Goal: Information Seeking & Learning: Understand process/instructions

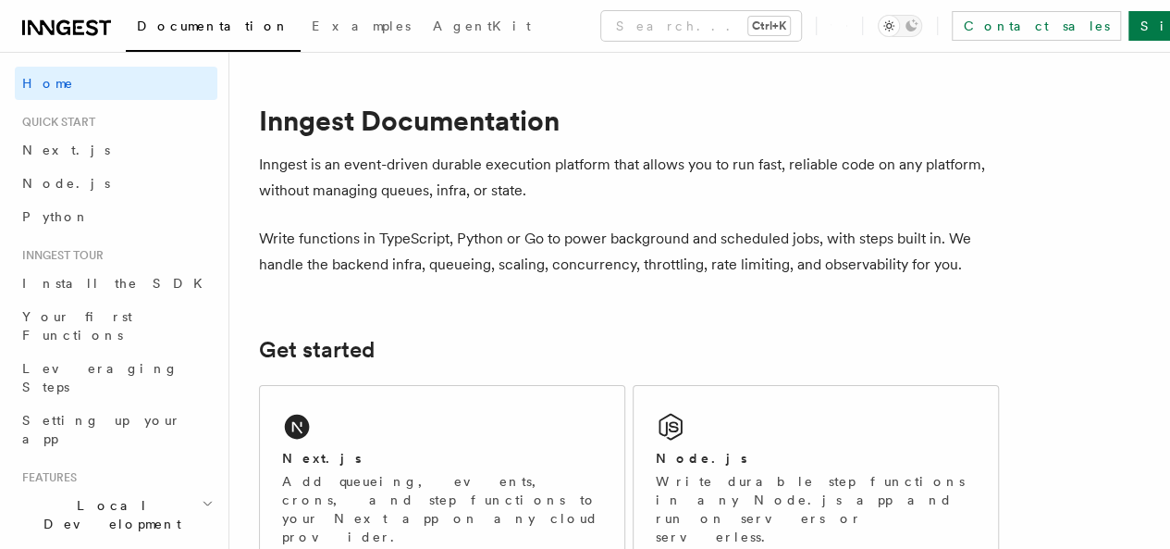
click at [74, 31] on icon at bounding box center [78, 27] width 11 height 15
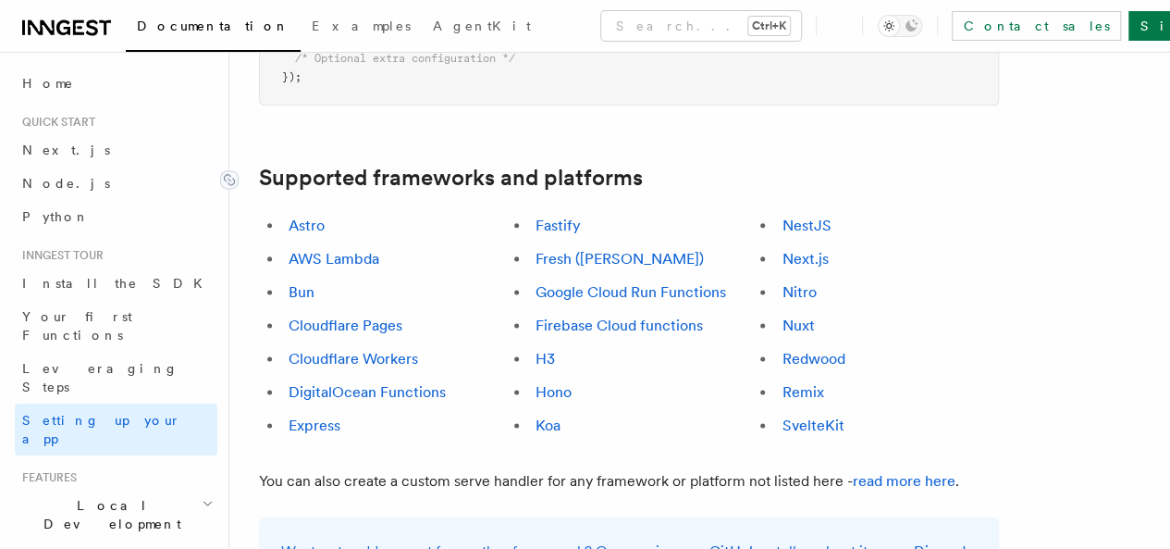
scroll to position [1018, 0]
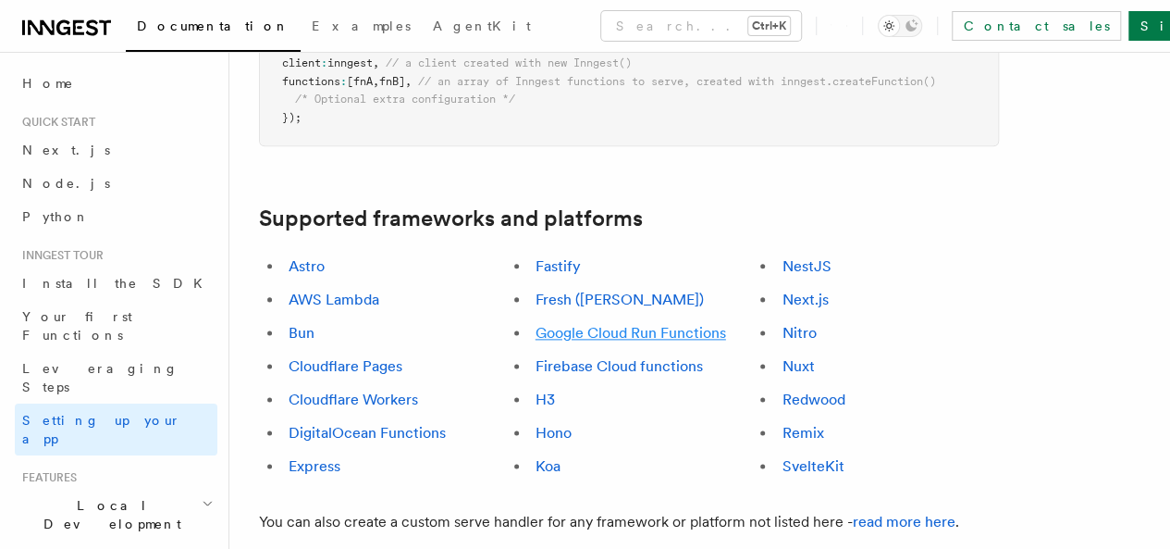
click at [575, 324] on link "Google Cloud Run Functions" at bounding box center [631, 333] width 191 height 18
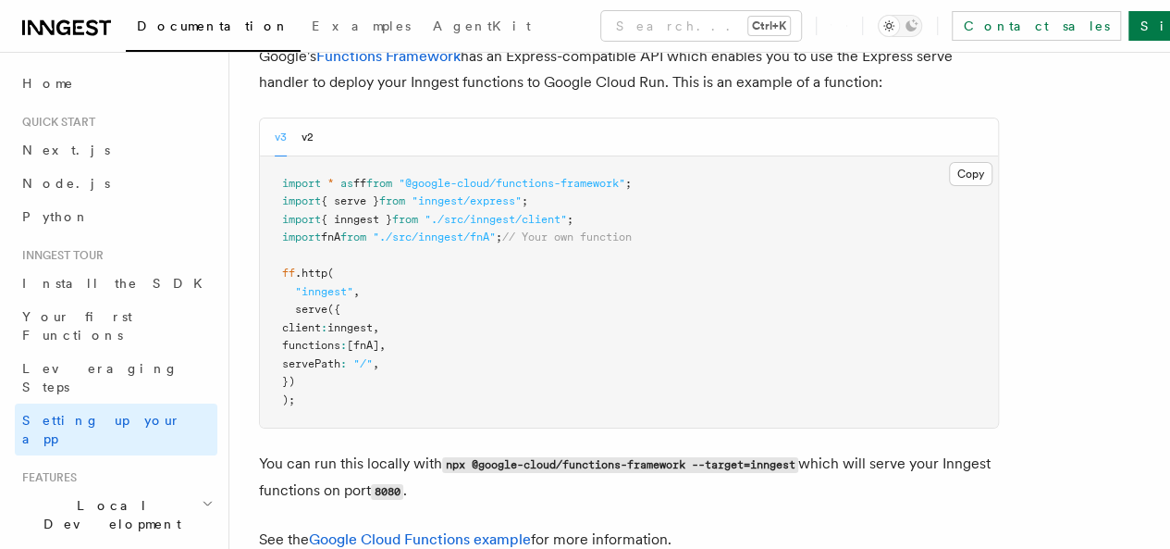
scroll to position [6970, 0]
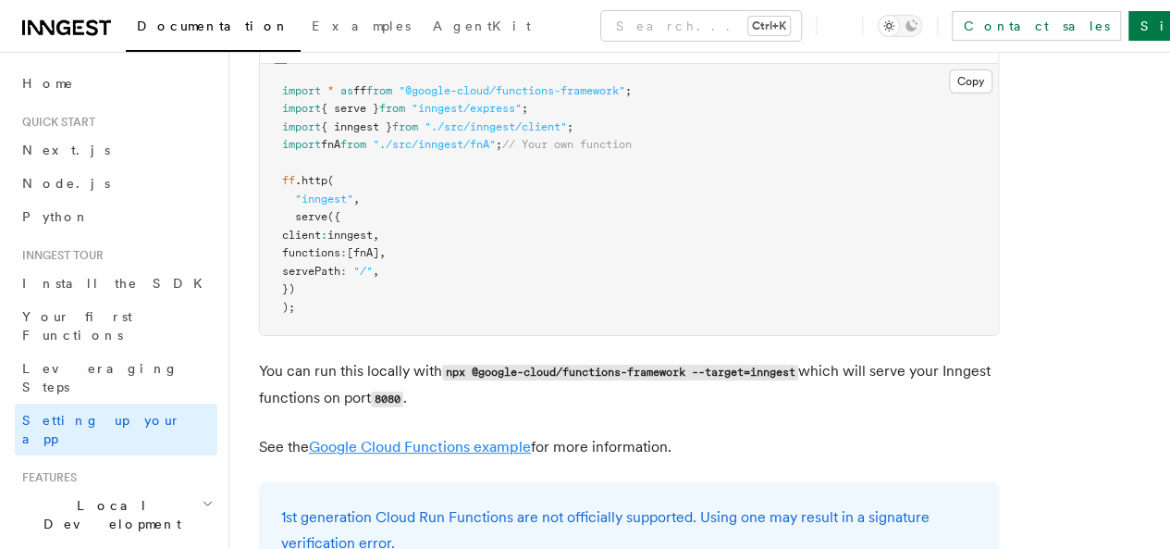
click at [387, 443] on link "Google Cloud Functions example" at bounding box center [420, 447] width 222 height 18
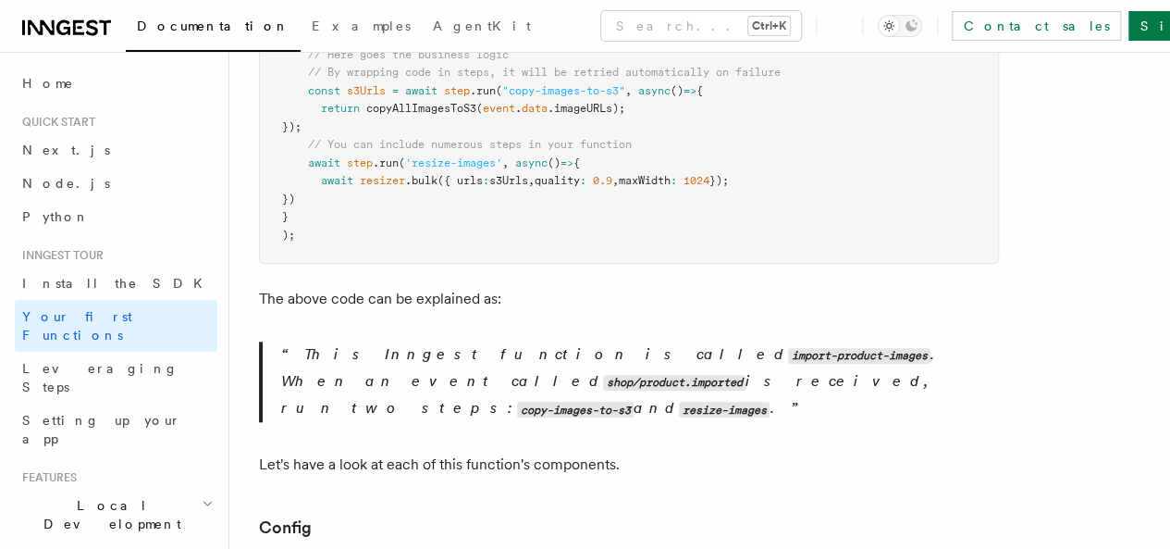
scroll to position [694, 0]
click at [398, 368] on p "This Inngest function is called import-product-images . When an event called sh…" at bounding box center [640, 382] width 718 height 80
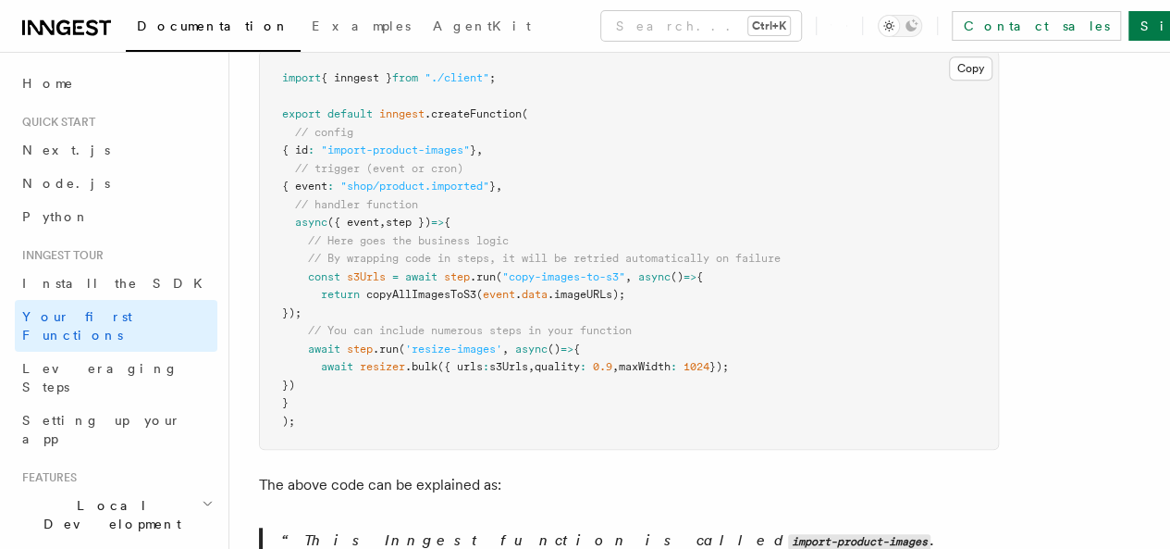
scroll to position [601, 0]
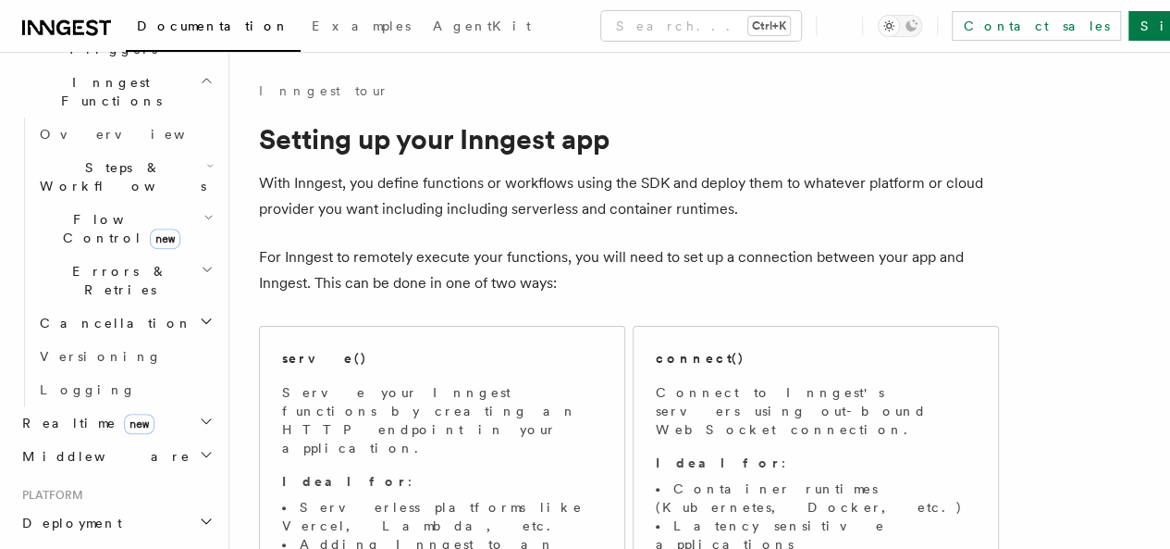
scroll to position [555, 0]
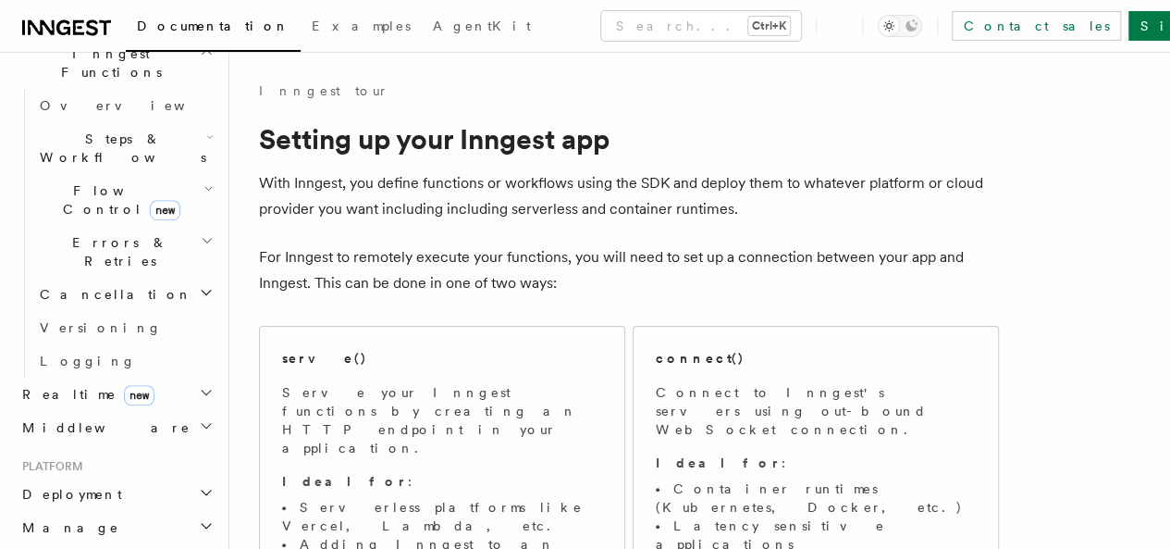
click at [102, 411] on h2 "Middleware" at bounding box center [116, 427] width 203 height 33
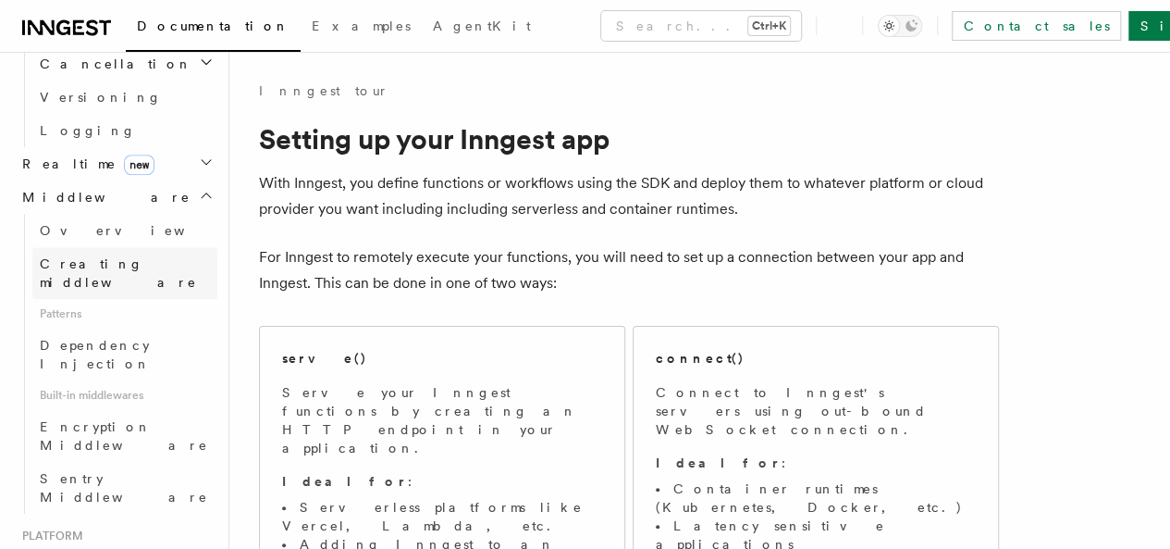
scroll to position [833, 0]
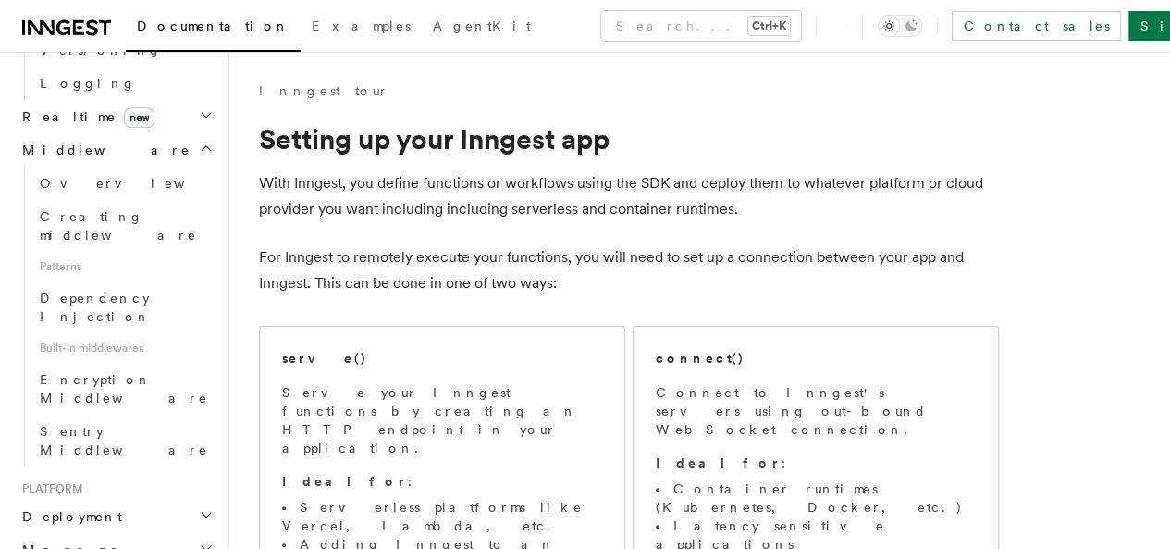
click at [112, 500] on h2 "Deployment" at bounding box center [116, 516] width 203 height 33
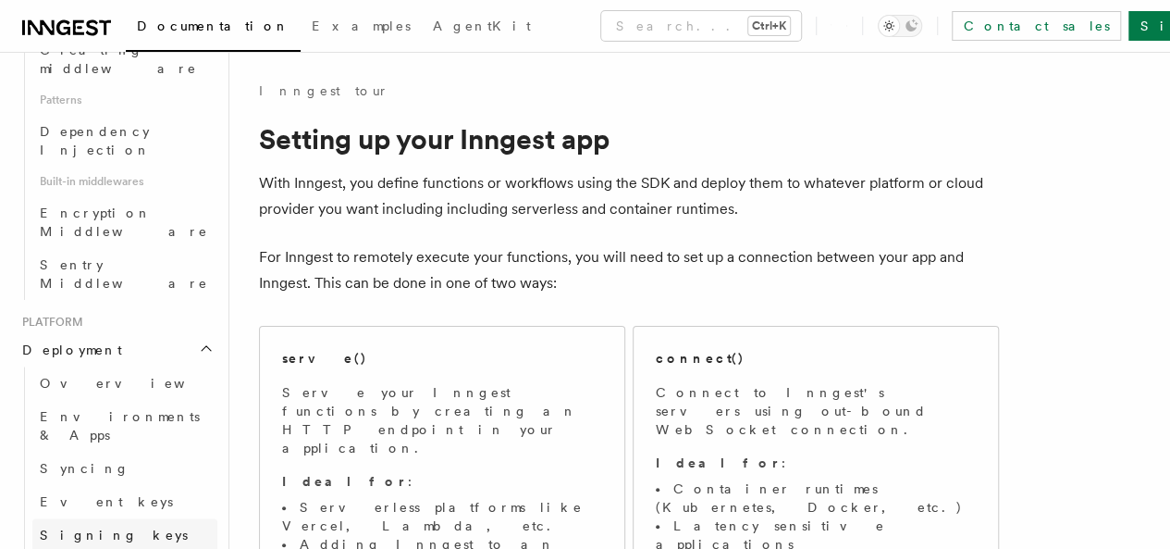
scroll to position [1110, 0]
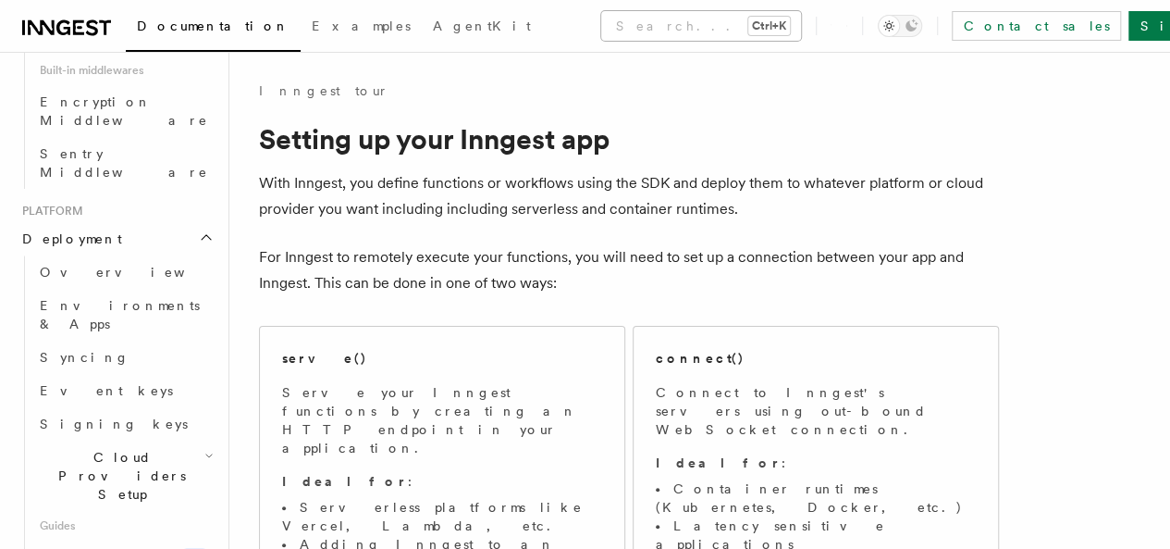
click at [601, 18] on button "Search... Ctrl+K" at bounding box center [701, 26] width 200 height 30
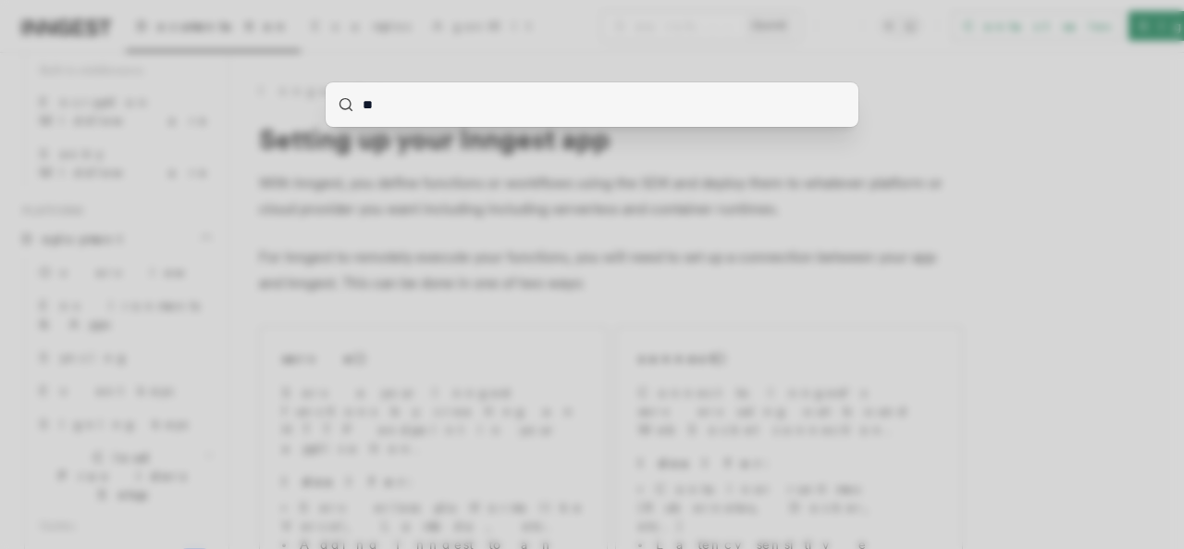
type input "*"
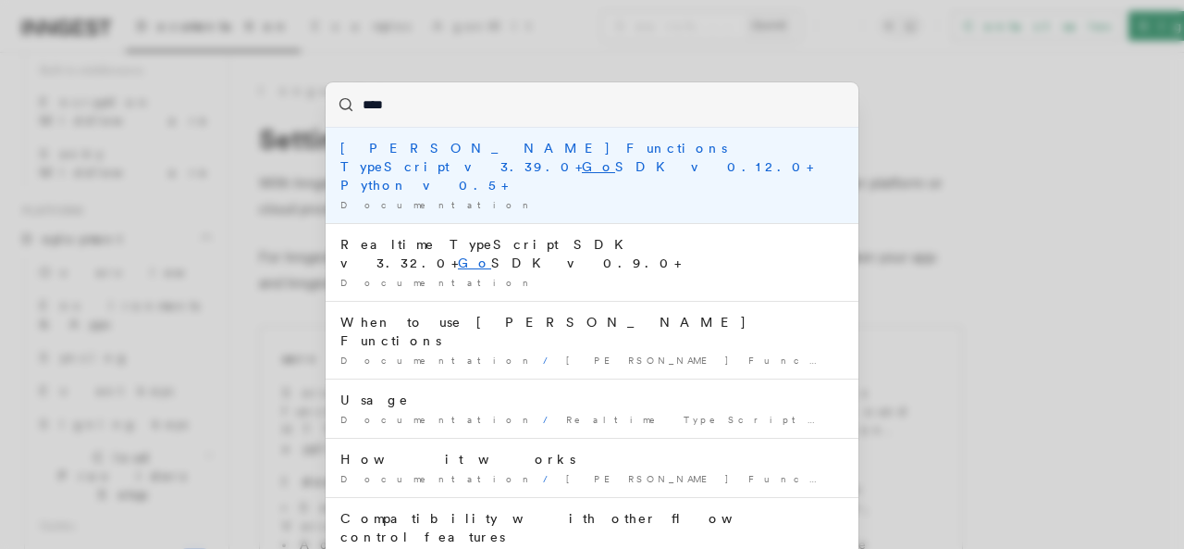
type input "*****"
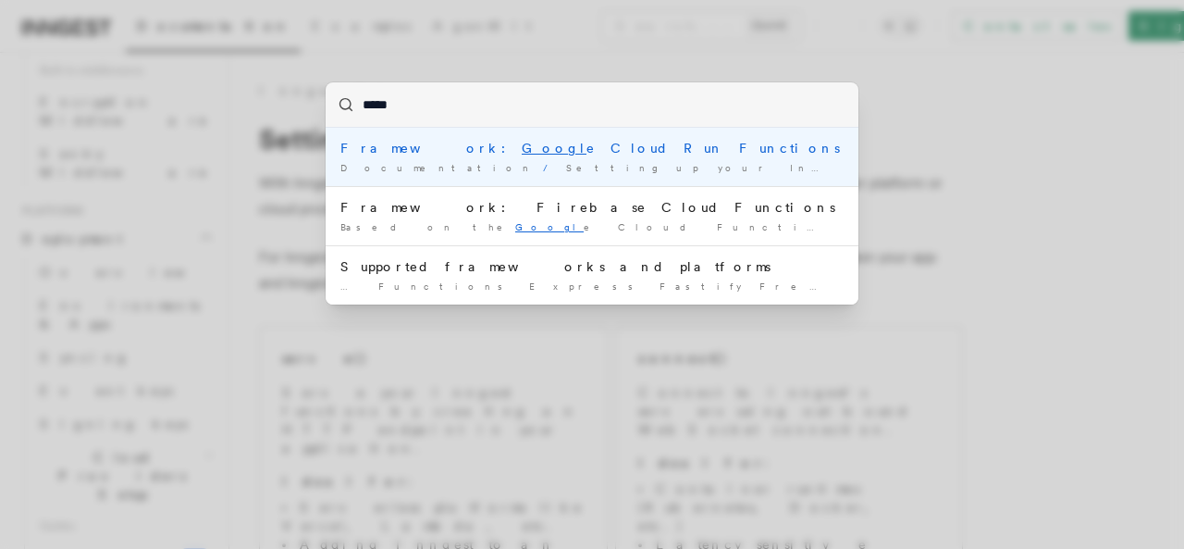
click at [532, 149] on div "Framework: Googl e Cloud Run Functions" at bounding box center [591, 148] width 503 height 19
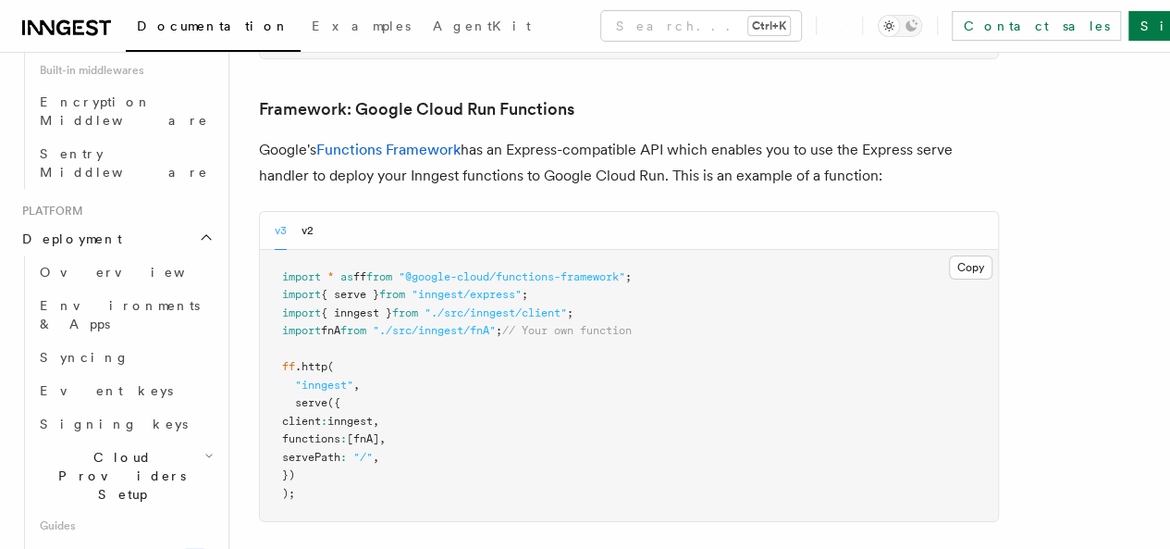
scroll to position [6785, 0]
click at [949, 265] on button "Copy Copied" at bounding box center [970, 266] width 43 height 24
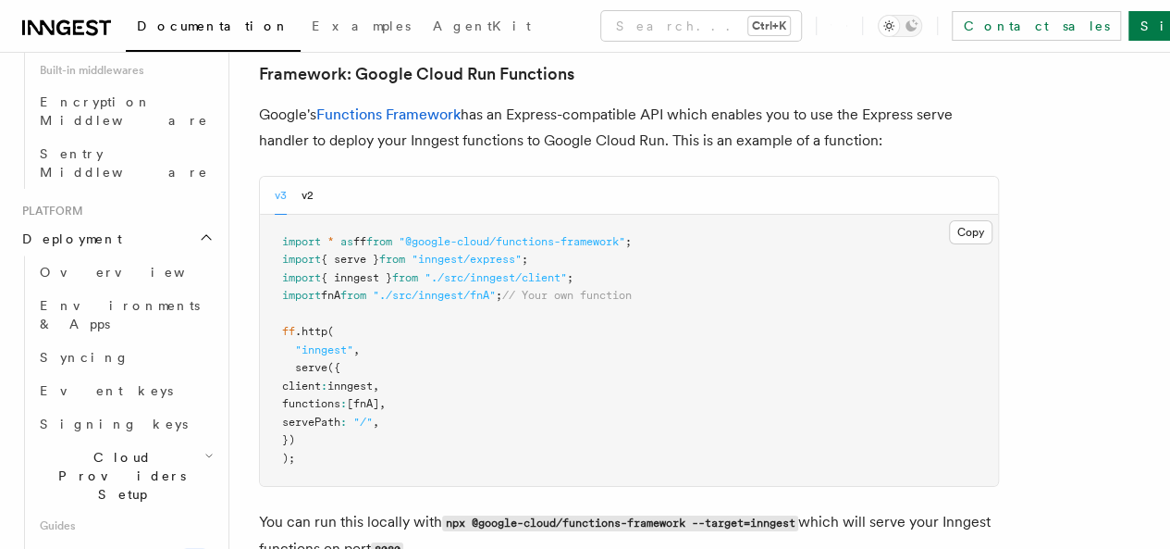
scroll to position [6877, 0]
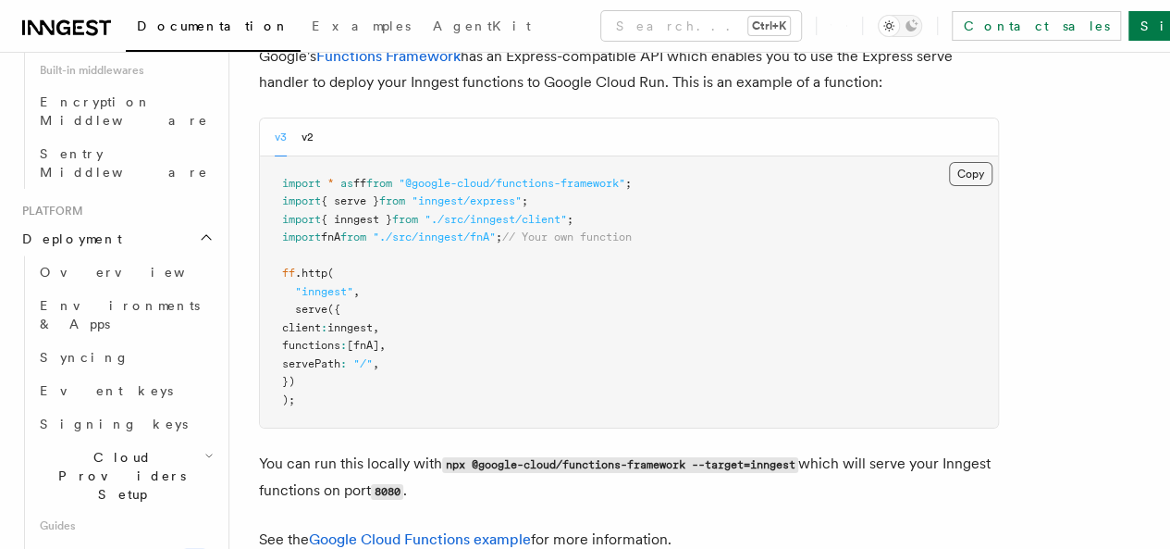
click at [956, 167] on button "Copy Copied" at bounding box center [970, 174] width 43 height 24
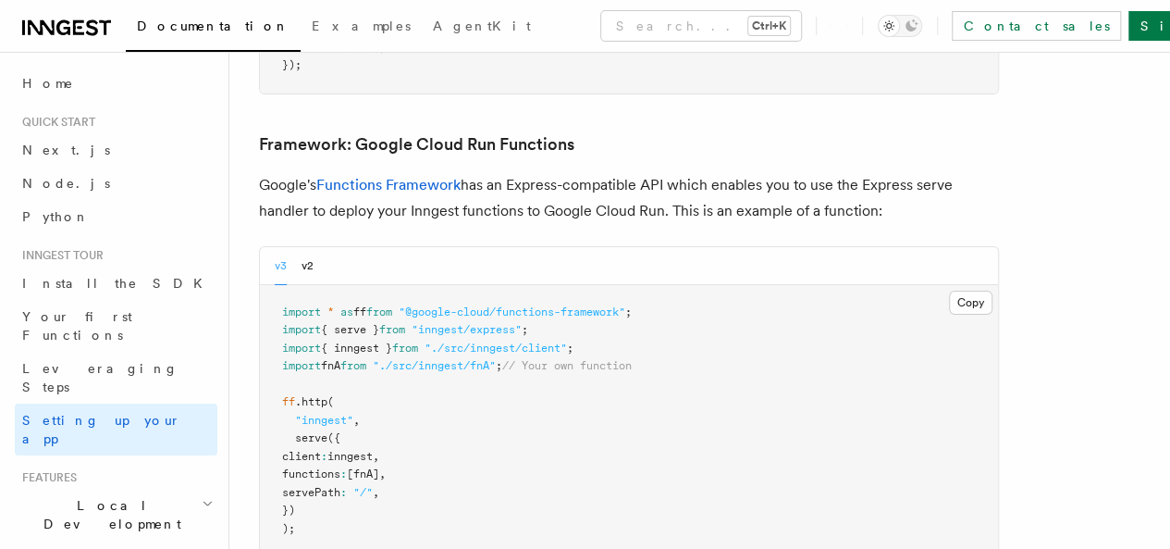
scroll to position [6748, 0]
click at [949, 293] on button "Copy Copied" at bounding box center [970, 303] width 43 height 24
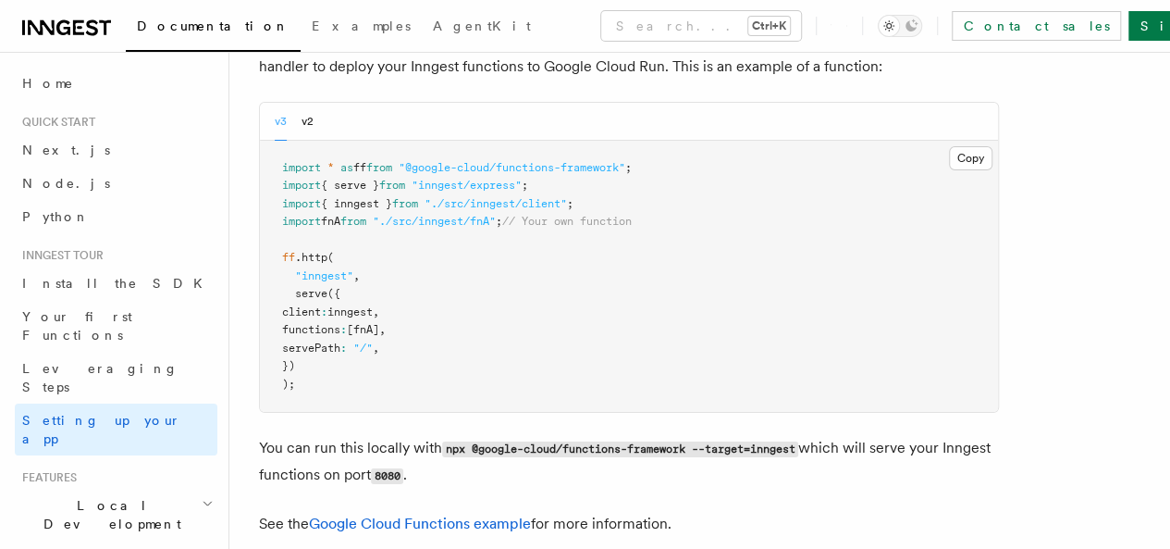
scroll to position [6892, 0]
